Goal: Task Accomplishment & Management: Manage account settings

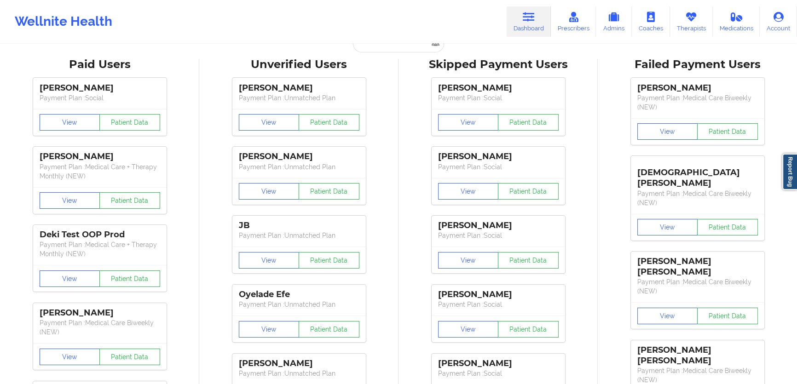
scroll to position [16, 0]
click at [392, 49] on input "text" at bounding box center [398, 43] width 91 height 17
paste input "[EMAIL_ADDRESS][DOMAIN_NAME]"
type input "[EMAIL_ADDRESS][DOMAIN_NAME]"
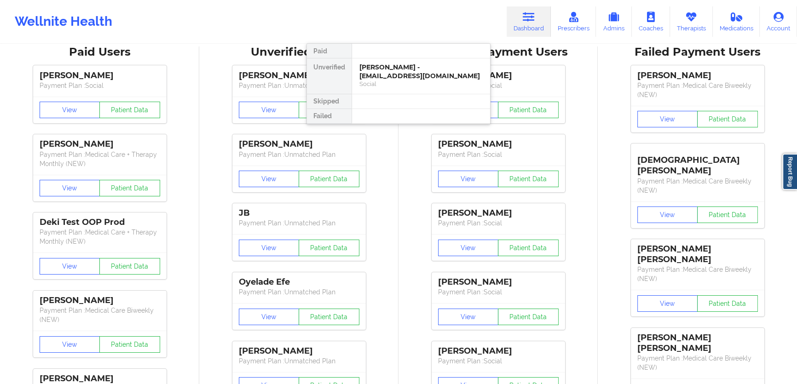
scroll to position [0, 0]
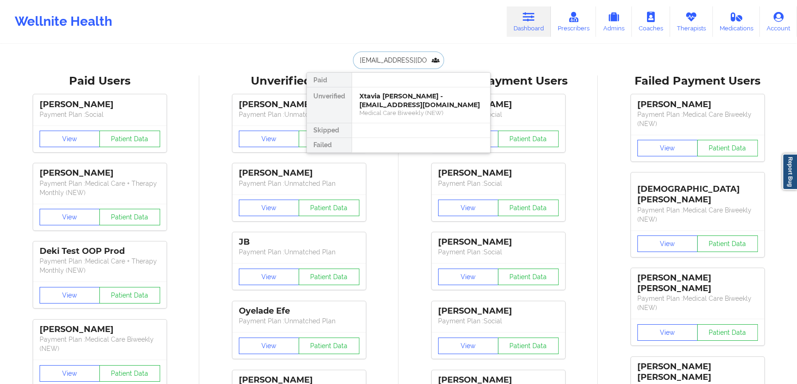
click at [392, 105] on div "Xtavia [PERSON_NAME] - [EMAIL_ADDRESS][DOMAIN_NAME]" at bounding box center [420, 100] width 123 height 17
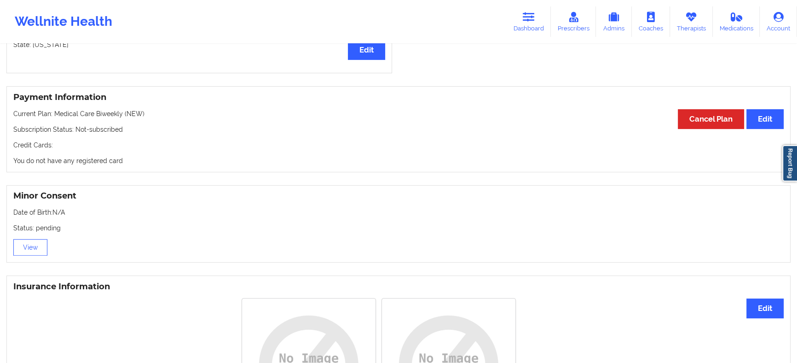
scroll to position [376, 0]
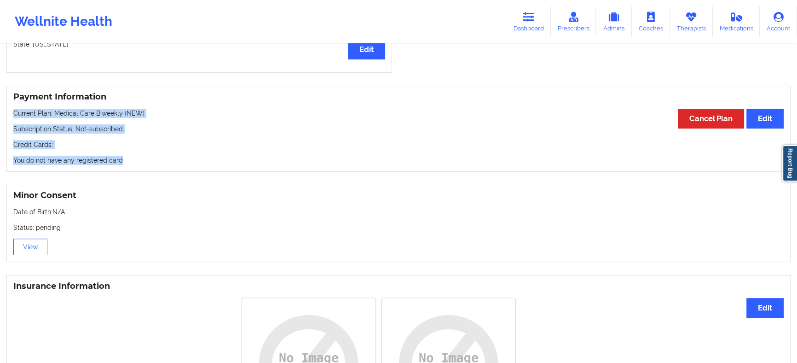
drag, startPoint x: 84, startPoint y: 150, endPoint x: 13, endPoint y: 120, distance: 77.1
click at [13, 120] on div "Payment Information Edit Cancel Plan Current Plan: Medical Care Biweekly (NEW) …" at bounding box center [398, 129] width 784 height 86
click at [136, 155] on div "Payment Information Edit Cancel Plan Current Plan: Medical Care Biweekly (NEW) …" at bounding box center [398, 129] width 784 height 86
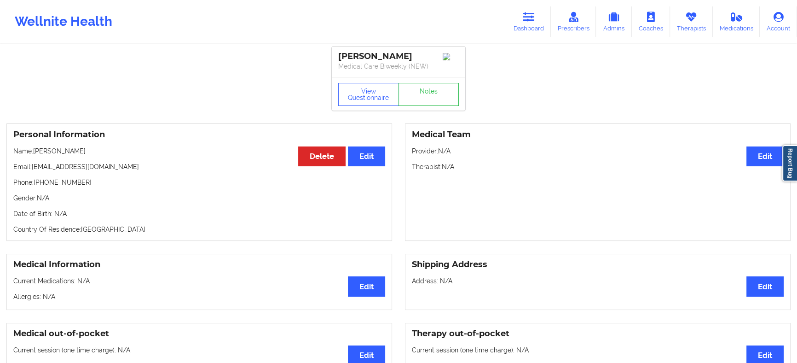
scroll to position [0, 0]
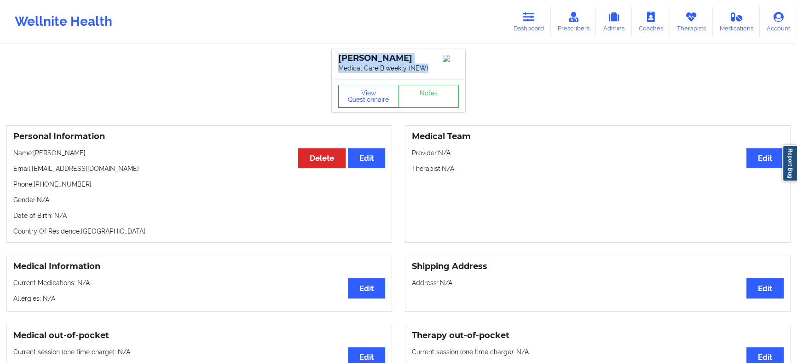
drag, startPoint x: 430, startPoint y: 71, endPoint x: 337, endPoint y: 58, distance: 93.8
click at [337, 58] on div "Xtavia [PERSON_NAME] Medical Care Biweekly (NEW)" at bounding box center [398, 63] width 133 height 31
click at [350, 98] on button "View Questionnaire" at bounding box center [368, 96] width 61 height 23
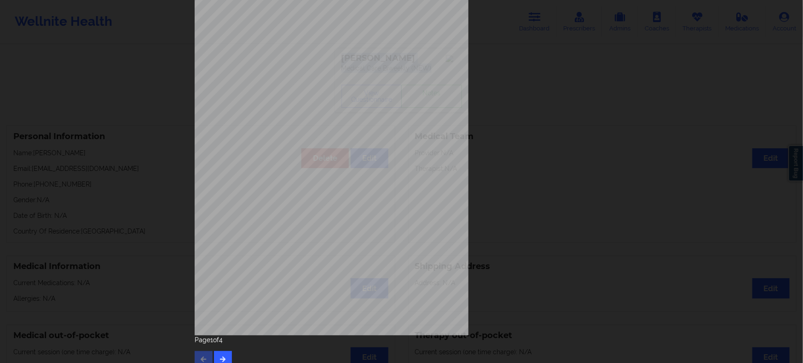
scroll to position [76, 0]
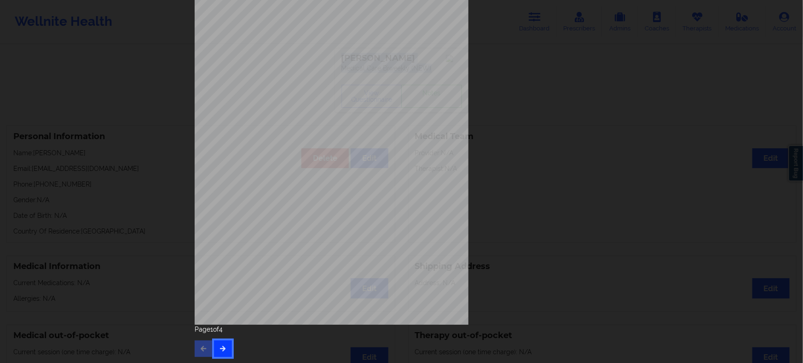
click at [221, 341] on button "button" at bounding box center [223, 348] width 18 height 17
click at [216, 350] on button "button" at bounding box center [223, 348] width 18 height 17
click at [221, 347] on icon "button" at bounding box center [223, 348] width 8 height 6
click at [144, 236] on div "Please feel free to provide us with any other additional details that have led …" at bounding box center [401, 181] width 803 height 363
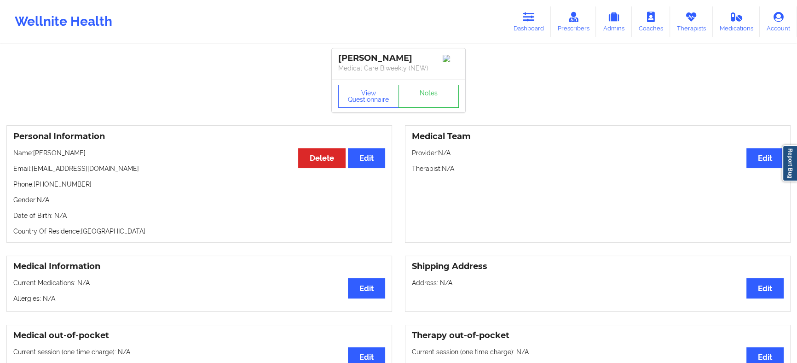
click at [162, 233] on p "Country Of Residence: [DEMOGRAPHIC_DATA]" at bounding box center [199, 230] width 372 height 9
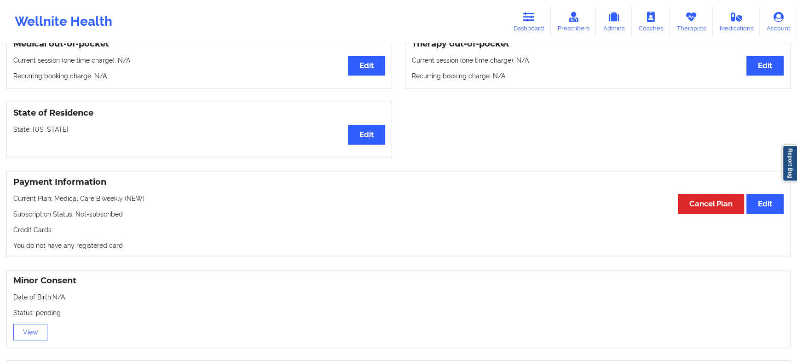
scroll to position [293, 0]
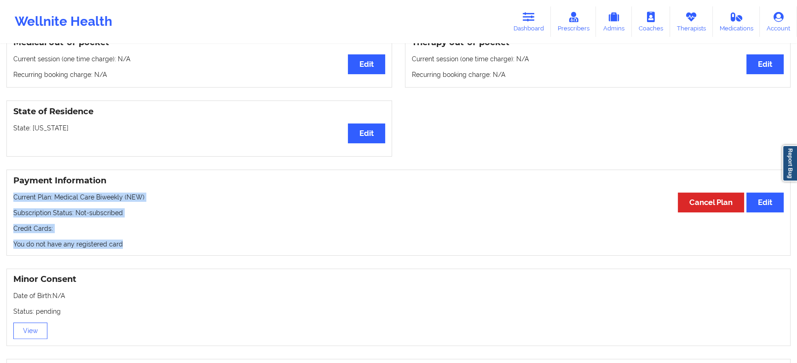
drag, startPoint x: 163, startPoint y: 244, endPoint x: 12, endPoint y: 201, distance: 157.8
click at [12, 201] on div "Payment Information Edit Cancel Plan Current Plan: Medical Care Biweekly (NEW) …" at bounding box center [398, 212] width 784 height 86
click at [152, 243] on p "You do not have any registered card" at bounding box center [398, 243] width 770 height 9
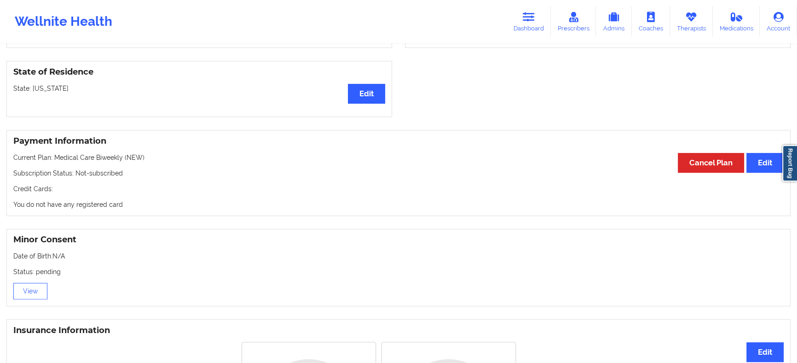
scroll to position [335, 0]
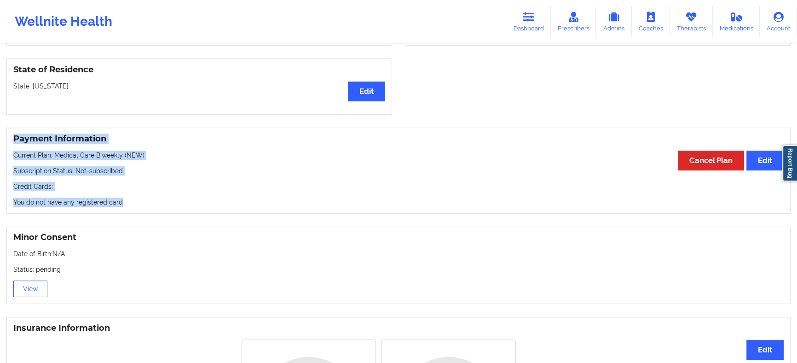
drag, startPoint x: 131, startPoint y: 206, endPoint x: 14, endPoint y: 142, distance: 133.4
click at [14, 142] on div "Payment Information Edit Cancel Plan Current Plan: Medical Care Biweekly (NEW) …" at bounding box center [398, 170] width 784 height 86
click at [14, 142] on h3 "Payment Information" at bounding box center [398, 138] width 770 height 11
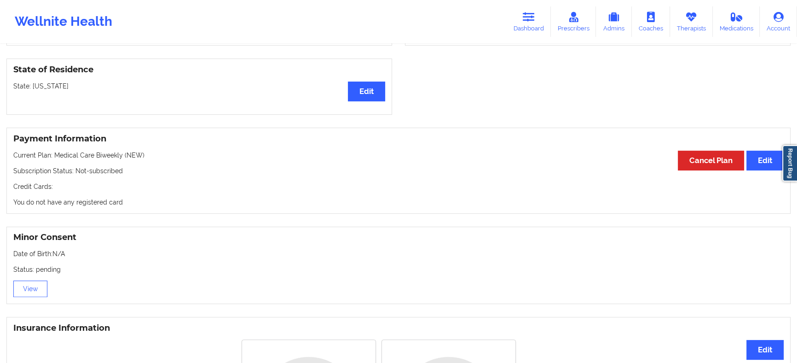
click at [157, 207] on p "You do not have any registered card" at bounding box center [398, 201] width 770 height 9
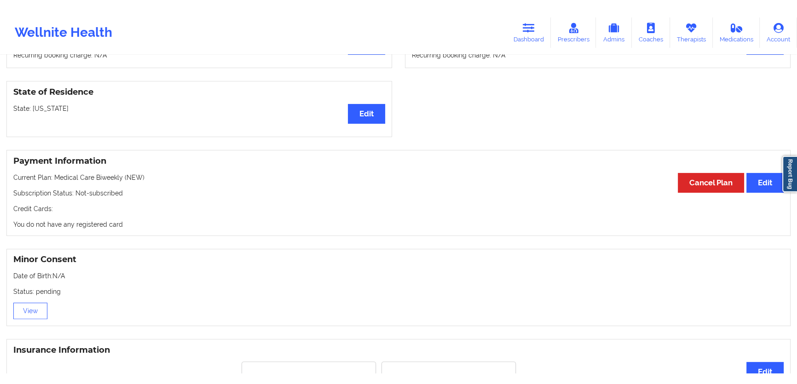
scroll to position [293, 0]
